Goal: Task Accomplishment & Management: Manage account settings

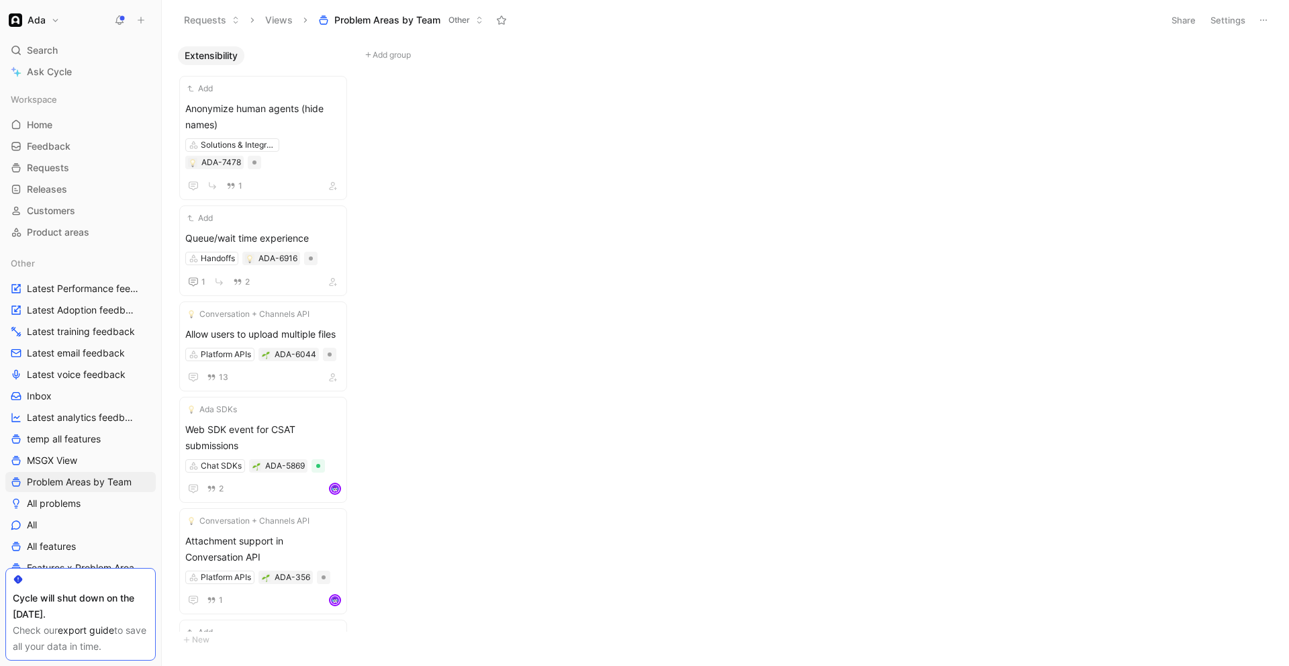
click at [58, 26] on button "Ada" at bounding box center [34, 20] width 58 height 19
click at [91, 136] on div "Workspace settings G then S" at bounding box center [91, 138] width 165 height 21
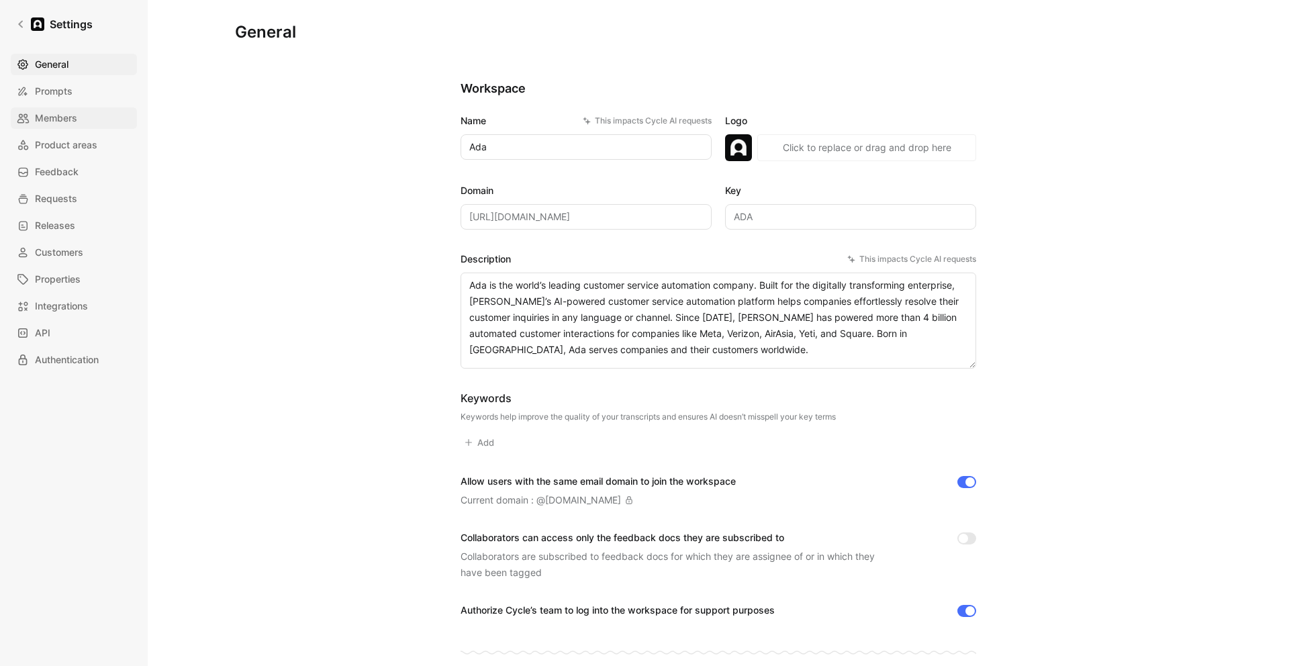
click at [61, 111] on span "Members" at bounding box center [56, 118] width 42 height 16
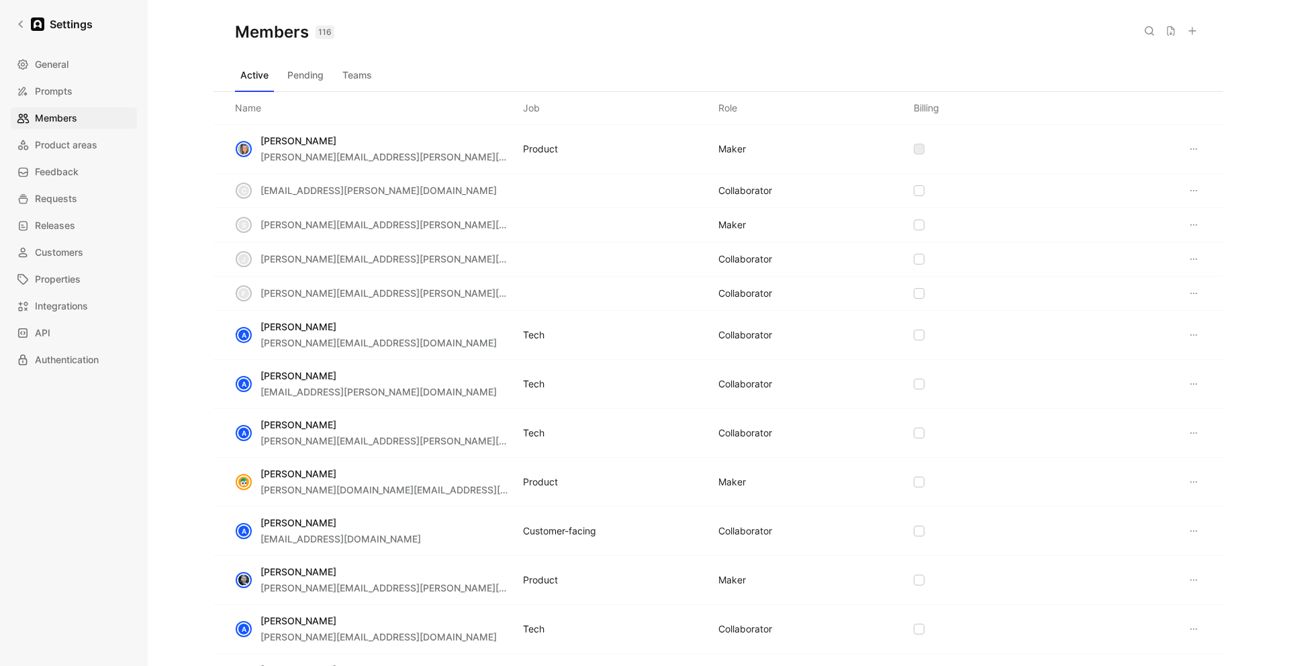
click at [1188, 28] on icon at bounding box center [1192, 31] width 11 height 11
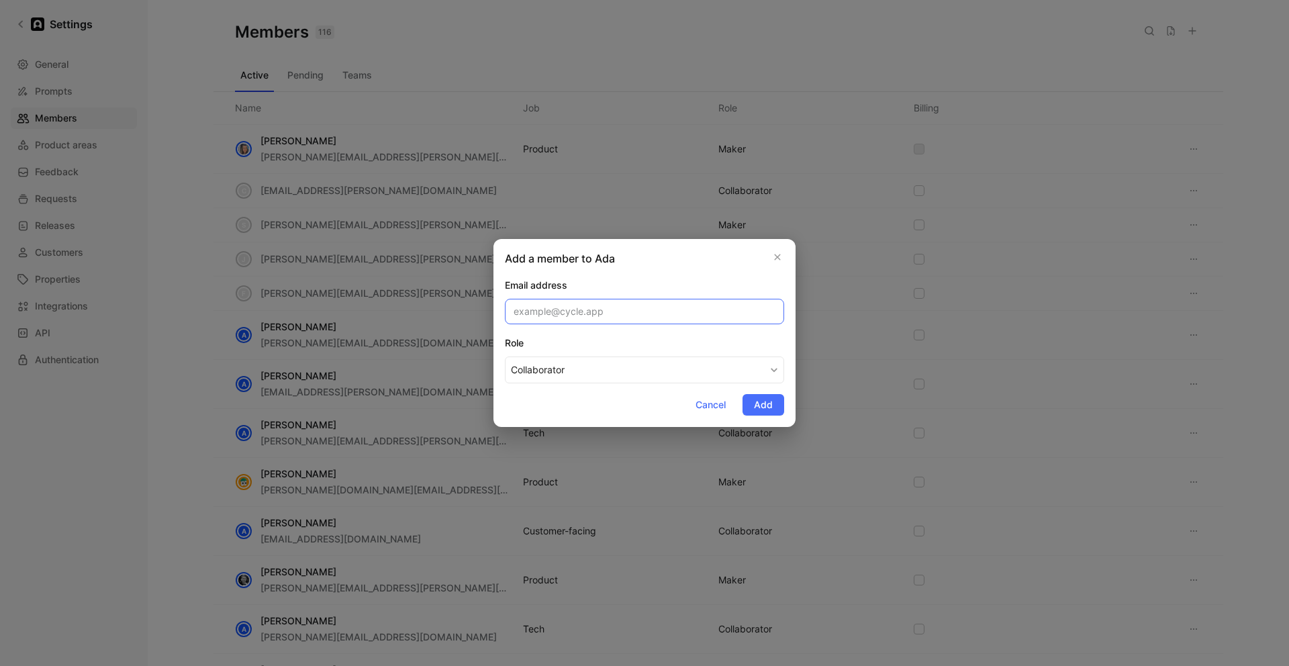
click at [554, 308] on input "email" at bounding box center [644, 312] width 279 height 26
paste input "[PERSON_NAME][EMAIL_ADDRESS][PERSON_NAME][DOMAIN_NAME]"
type input "[PERSON_NAME][EMAIL_ADDRESS][PERSON_NAME][DOMAIN_NAME]"
click at [549, 370] on button "Collaborator" at bounding box center [644, 369] width 279 height 27
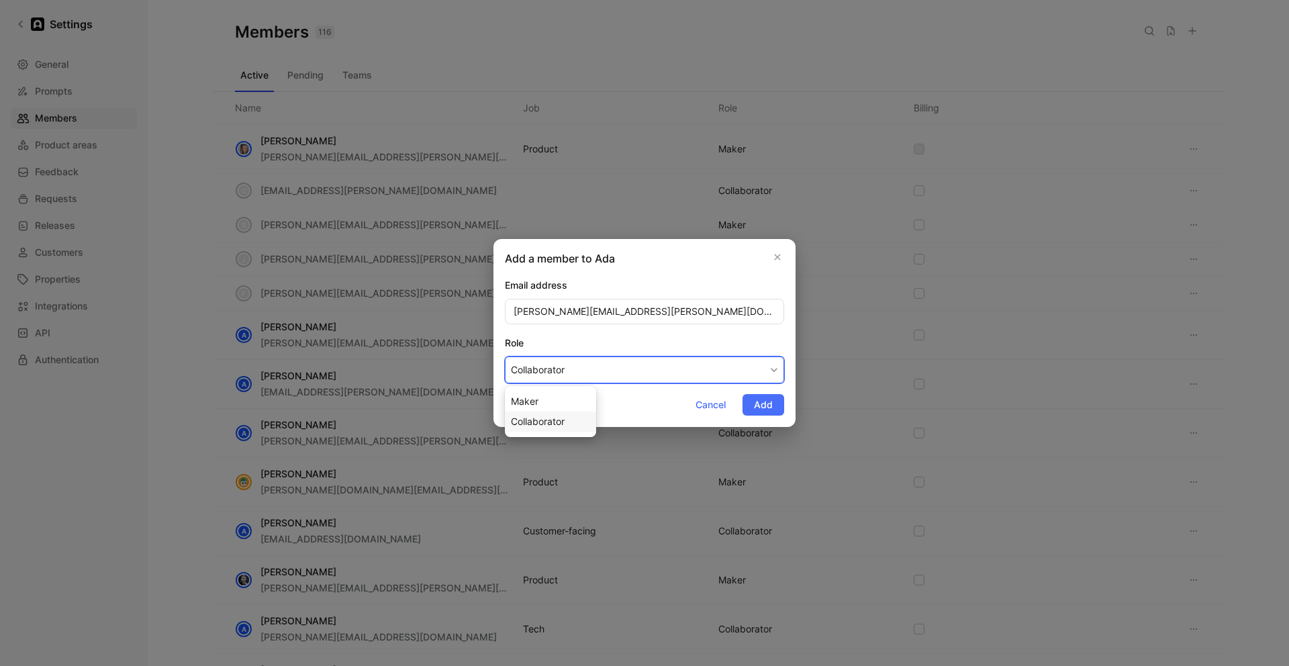
drag, startPoint x: 548, startPoint y: 423, endPoint x: 540, endPoint y: 421, distance: 8.2
click at [547, 422] on span "Collaborator" at bounding box center [538, 420] width 54 height 11
click at [760, 413] on button "Add" at bounding box center [763, 404] width 42 height 21
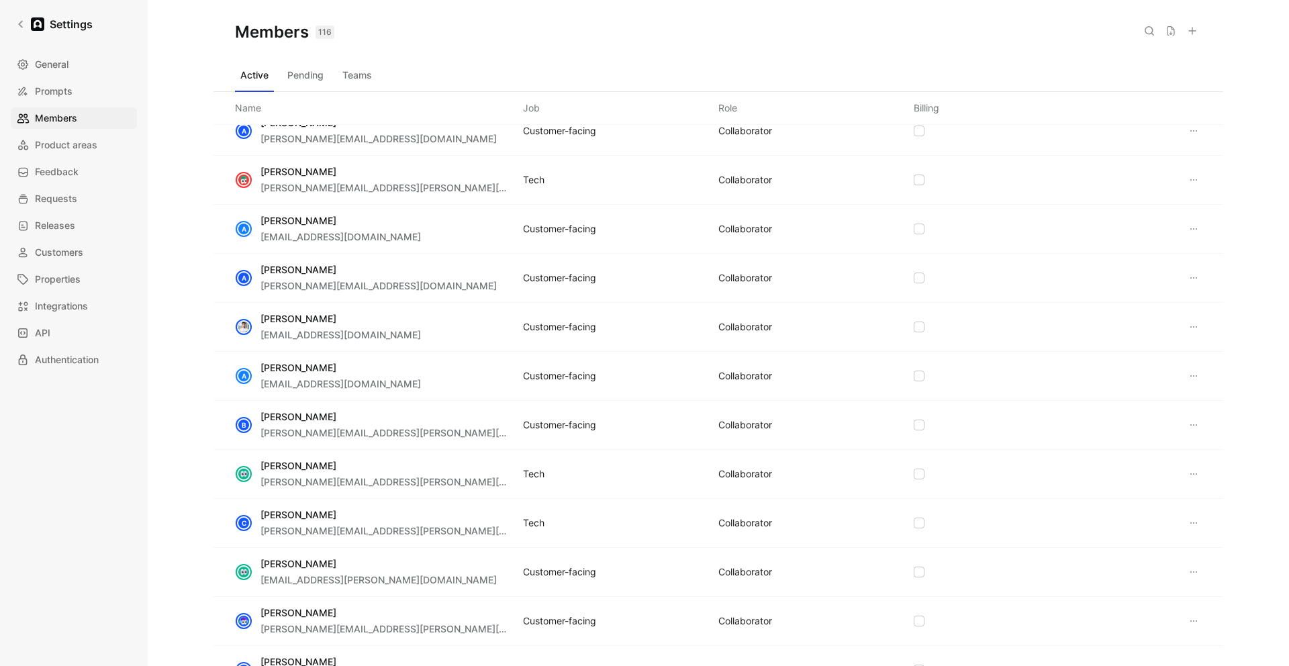
scroll to position [743, 0]
